Goal: Transaction & Acquisition: Obtain resource

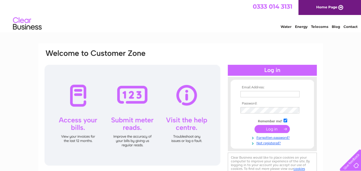
scroll to position [29, 0]
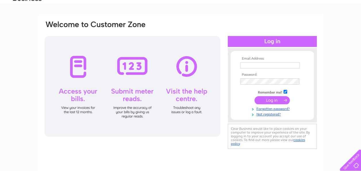
click at [258, 64] on input "text" at bounding box center [270, 65] width 59 height 6
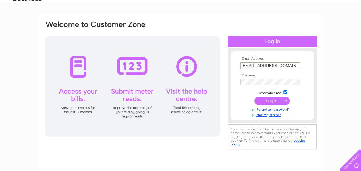
type input "ewatmaja173@gmail.com"
click at [268, 100] on input "submit" at bounding box center [272, 101] width 35 height 8
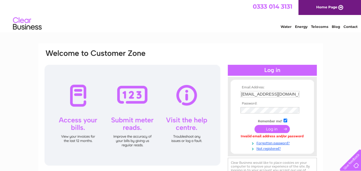
click at [272, 129] on input "submit" at bounding box center [272, 129] width 35 height 8
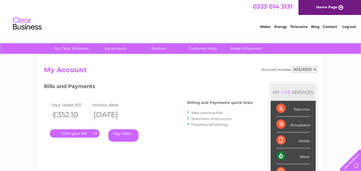
click at [287, 155] on div "Water" at bounding box center [293, 156] width 34 height 16
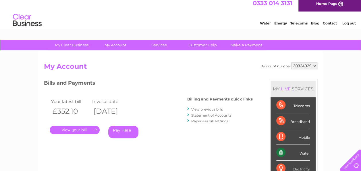
scroll to position [3, 0]
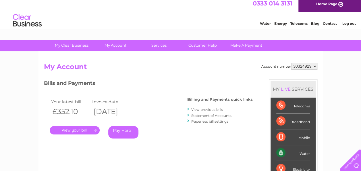
click at [65, 128] on link "." at bounding box center [75, 130] width 50 height 8
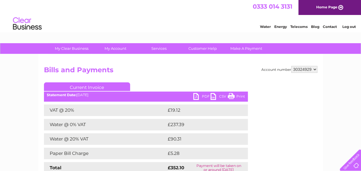
click at [196, 96] on link "PDF" at bounding box center [201, 97] width 17 height 8
